Goal: Task Accomplishment & Management: Manage account settings

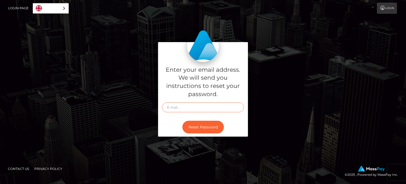
click at [197, 106] on input "text" at bounding box center [203, 107] width 82 height 10
type input "dogoera@gmail.com"
click at [207, 125] on button "Reset Password" at bounding box center [203, 127] width 42 height 13
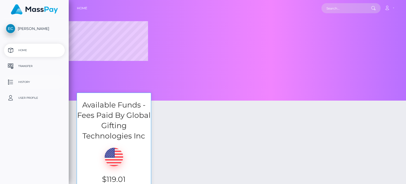
select select
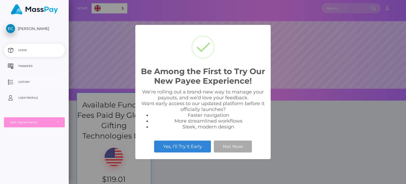
scroll to position [100, 337]
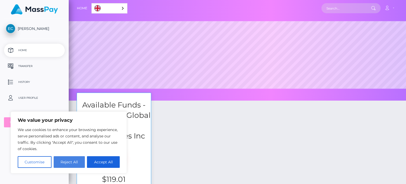
click at [63, 163] on button "Reject All" at bounding box center [69, 162] width 31 height 12
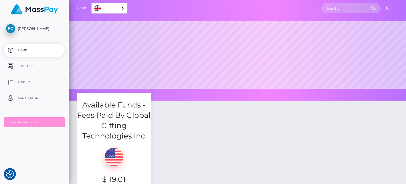
scroll to position [86, 0]
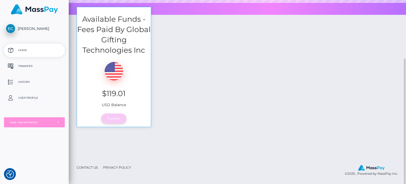
click at [120, 117] on link "Transfer" at bounding box center [113, 118] width 25 height 10
